Goal: Complete application form: Complete application form

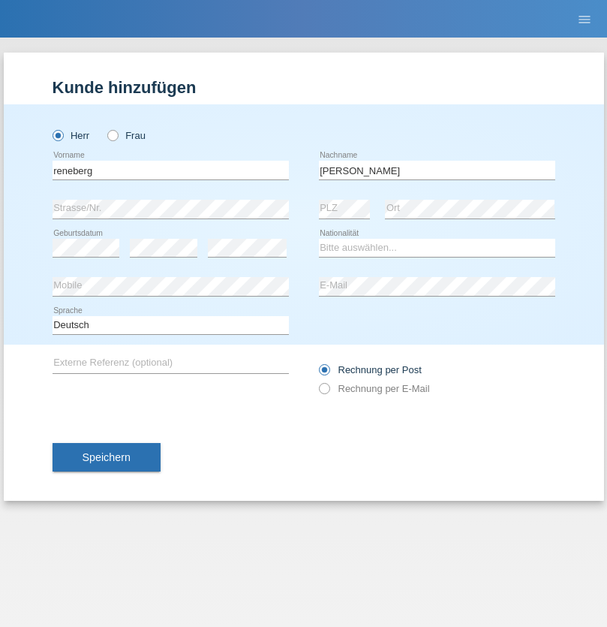
type input "[PERSON_NAME]"
select select "AT"
select select "C"
select select "01"
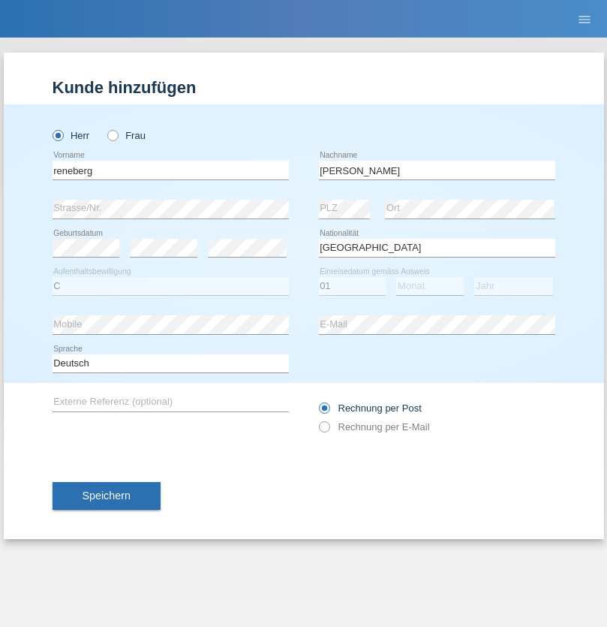
select select "06"
select select "2021"
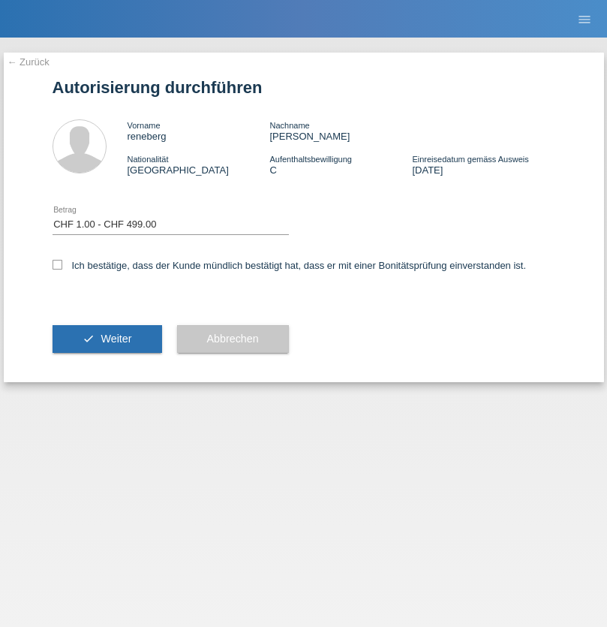
select select "1"
checkbox input "true"
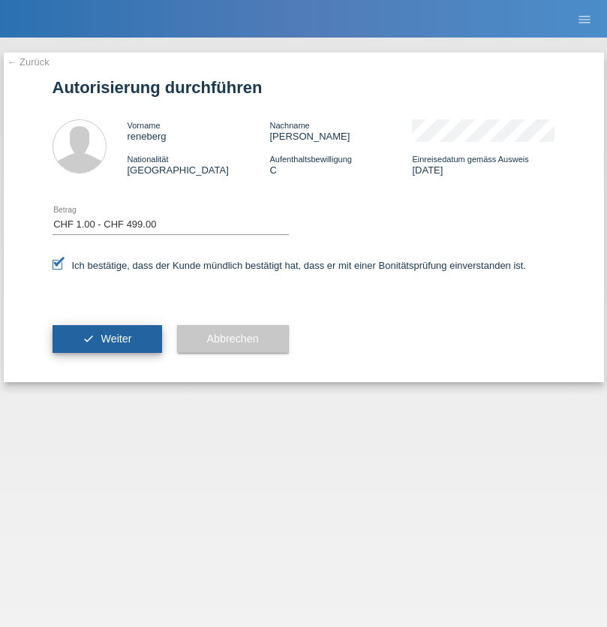
click at [107, 339] on span "Weiter" at bounding box center [116, 339] width 31 height 12
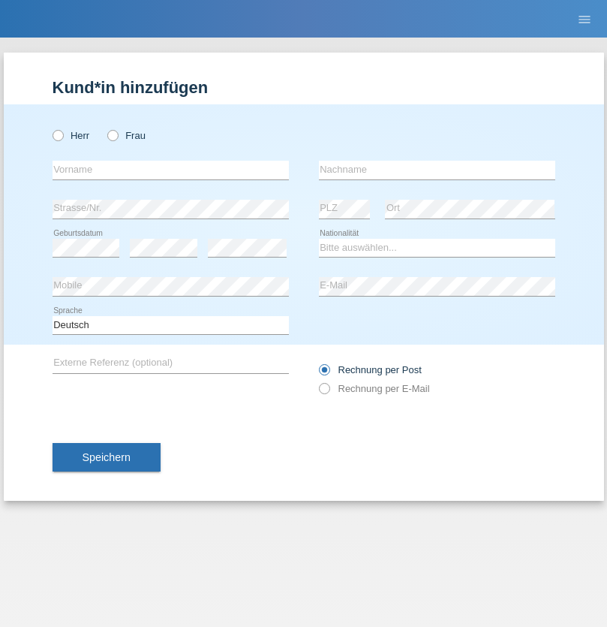
radio input "true"
click at [170, 170] on input "text" at bounding box center [171, 170] width 236 height 19
type input "Sinisa"
click at [437, 170] on input "text" at bounding box center [437, 170] width 236 height 19
type input "[PERSON_NAME]"
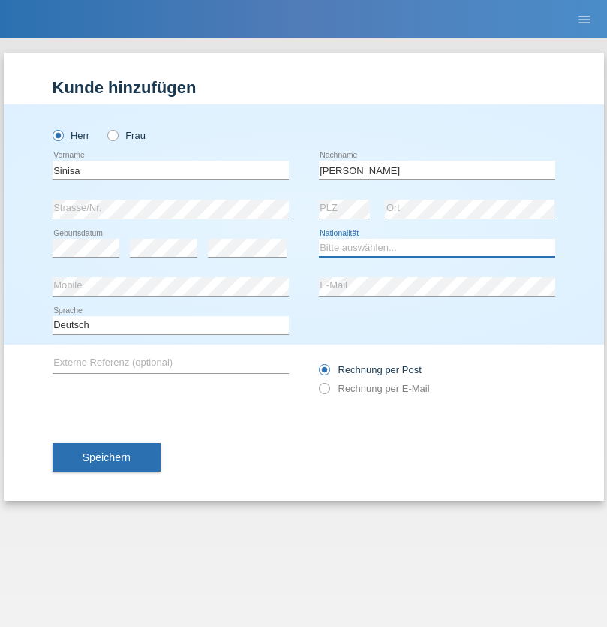
select select "CH"
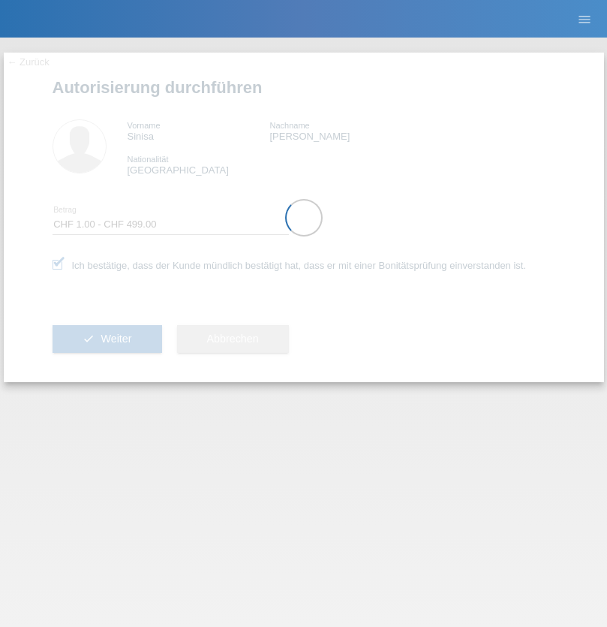
select select "1"
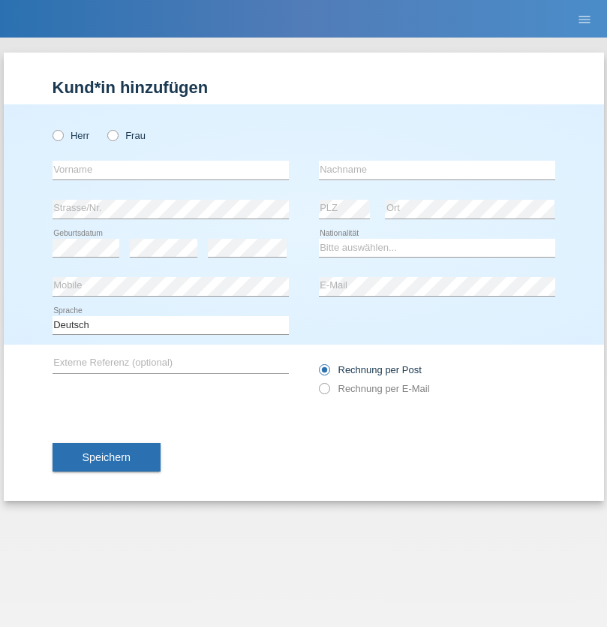
radio input "true"
click at [170, 170] on input "text" at bounding box center [171, 170] width 236 height 19
type input "Previnthan"
click at [437, 170] on input "text" at bounding box center [437, 170] width 236 height 19
type input "[PERSON_NAME]"
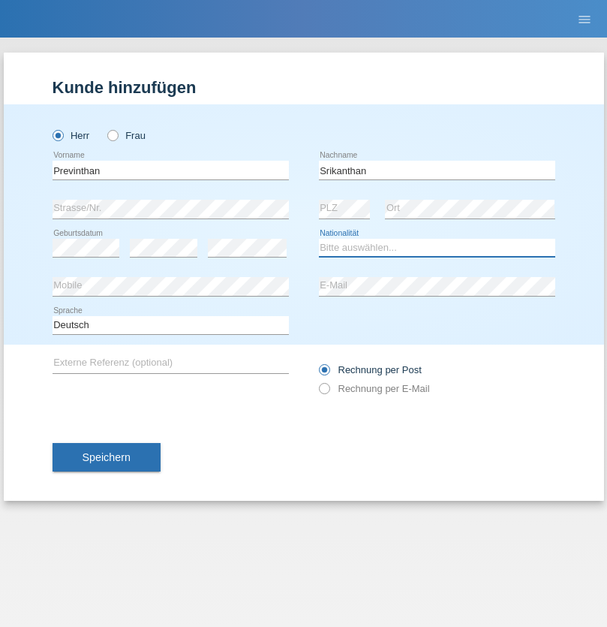
select select "CH"
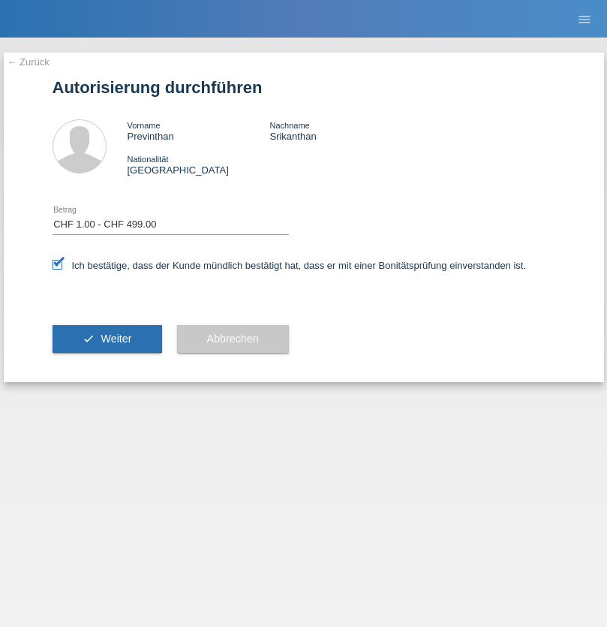
select select "1"
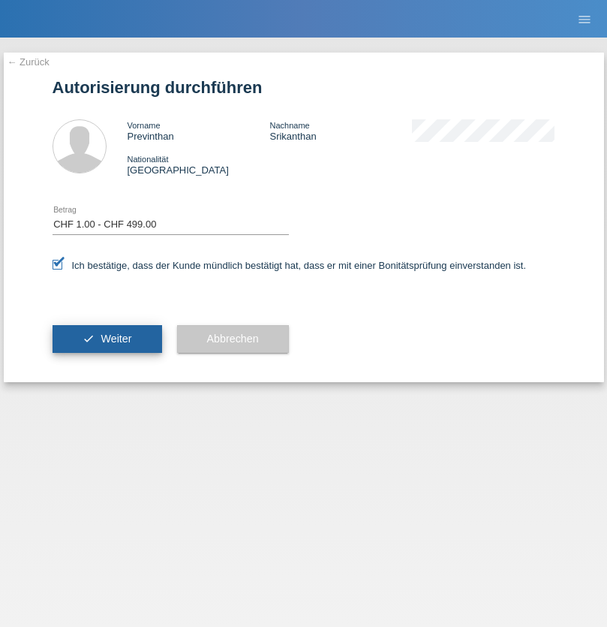
click at [107, 339] on span "Weiter" at bounding box center [116, 339] width 31 height 12
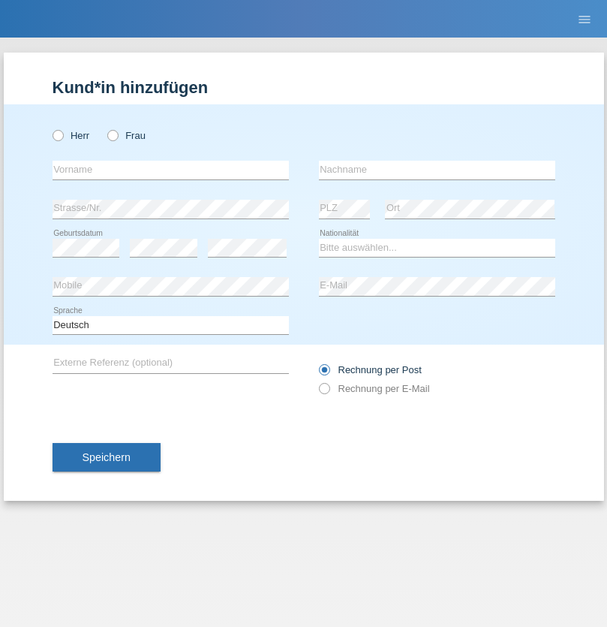
radio input "true"
click at [170, 170] on input "text" at bounding box center [171, 170] width 236 height 19
type input "Slobodanka"
click at [437, 170] on input "text" at bounding box center [437, 170] width 236 height 19
type input "[PERSON_NAME]"
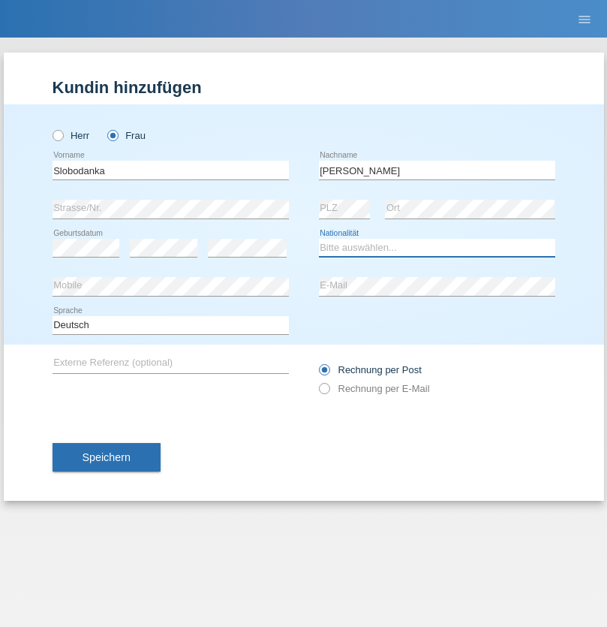
select select "AT"
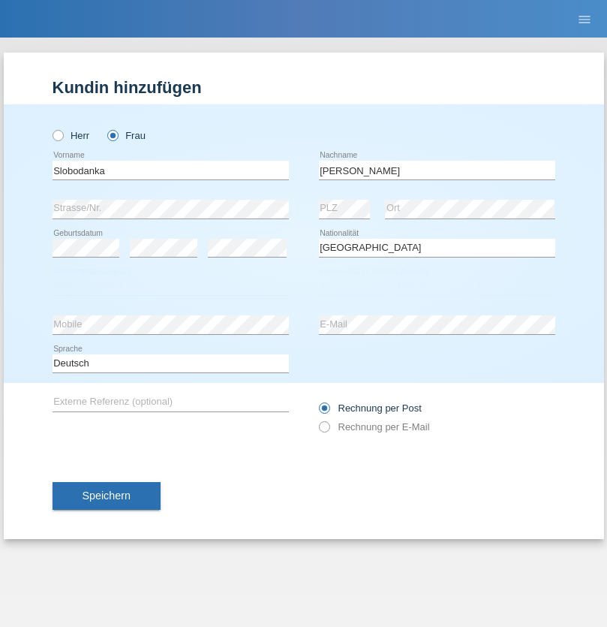
select select "C"
select select "05"
select select "02"
select select "2021"
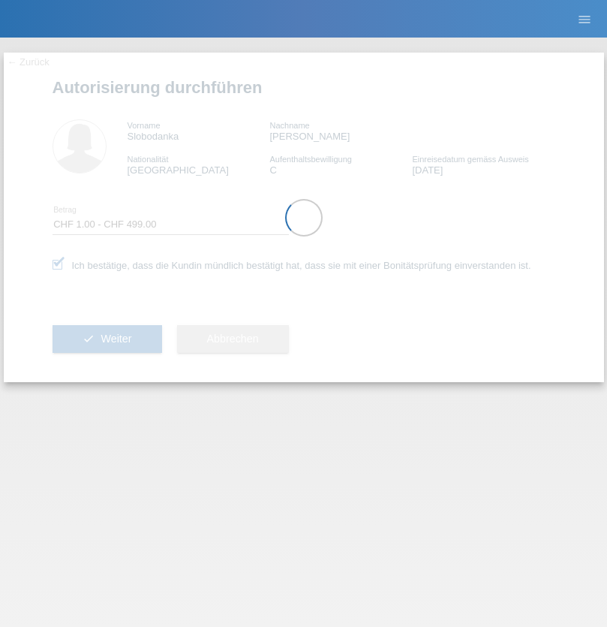
select select "1"
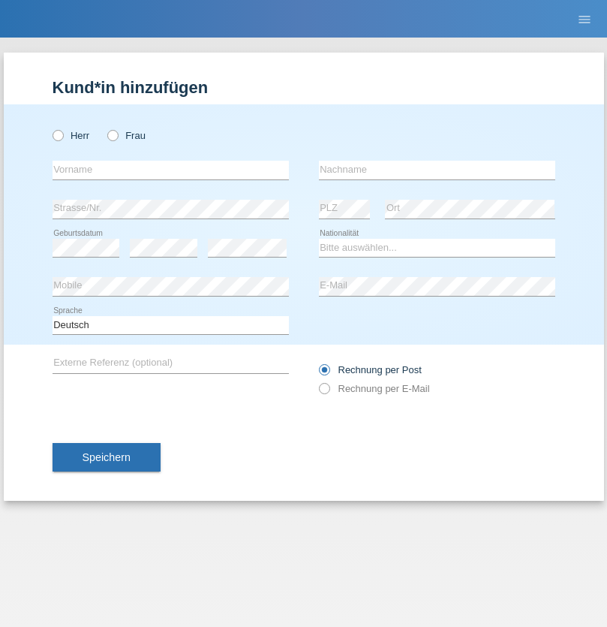
radio input "true"
click at [170, 170] on input "text" at bounding box center [171, 170] width 236 height 19
type input "[PERSON_NAME]"
click at [437, 170] on input "text" at bounding box center [437, 170] width 236 height 19
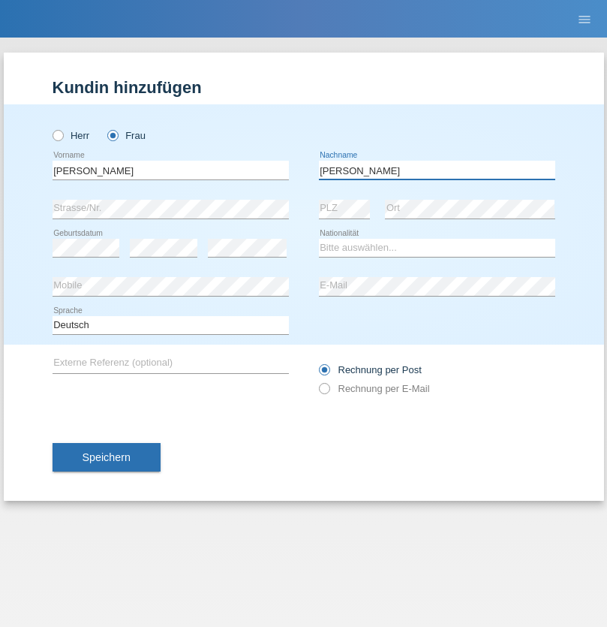
type input "[PERSON_NAME]"
select select "IT"
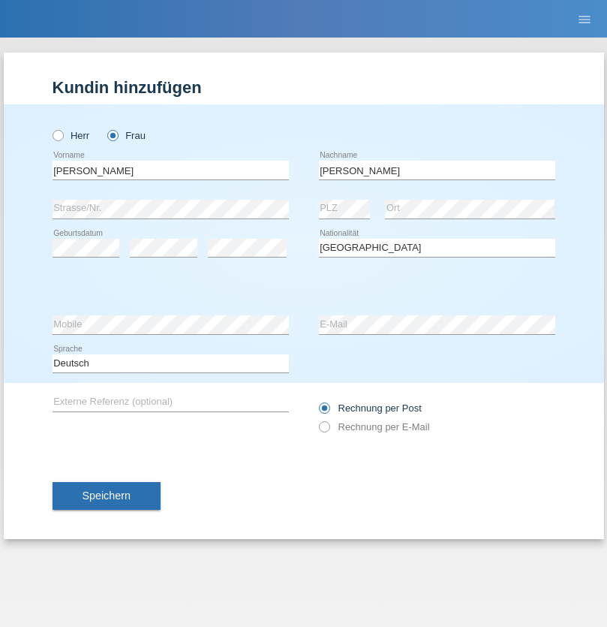
select select "C"
select select "24"
select select "12"
select select "1974"
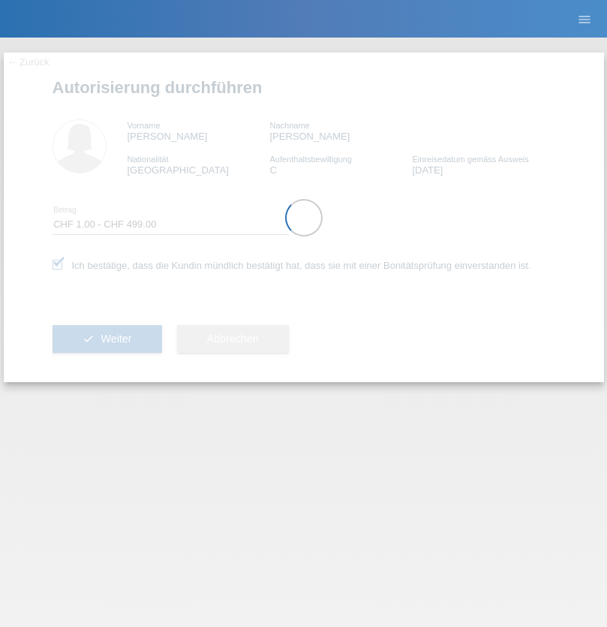
select select "1"
